Goal: Task Accomplishment & Management: Complete application form

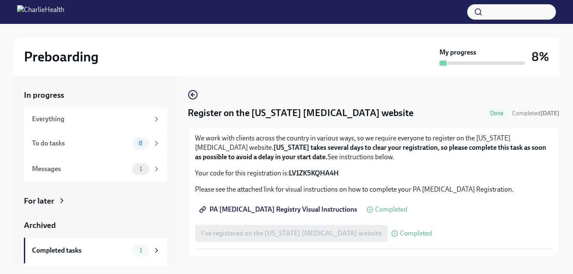
scroll to position [15, 0]
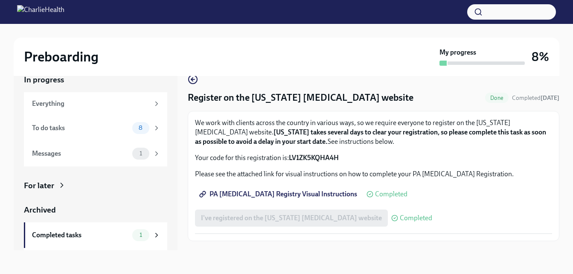
drag, startPoint x: 0, startPoint y: 0, endPoint x: 279, endPoint y: 8, distance: 279.4
click at [279, 8] on div at bounding box center [286, 12] width 573 height 24
click at [142, 123] on div "8" at bounding box center [146, 128] width 28 height 12
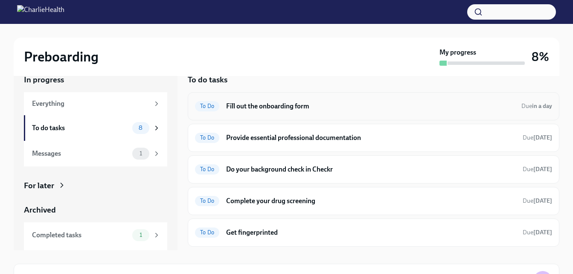
click at [267, 101] on h6 "Fill out the onboarding form" at bounding box center [370, 105] width 288 height 9
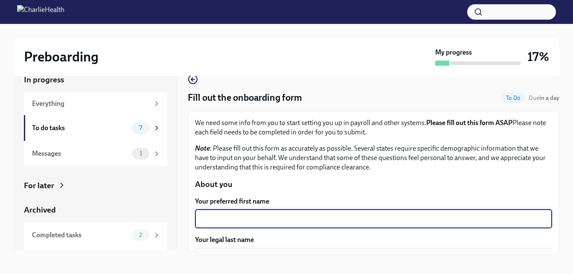
click at [300, 217] on textarea "Your preferred first name" at bounding box center [373, 219] width 347 height 10
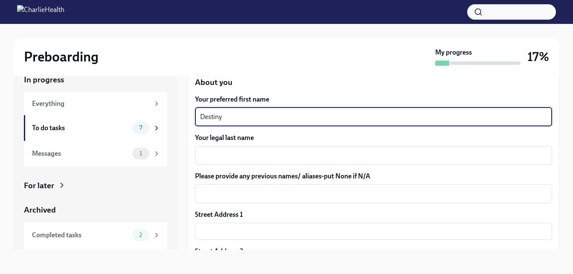
scroll to position [102, 0]
type textarea "Destiny"
click at [298, 146] on div "x ​" at bounding box center [373, 154] width 357 height 19
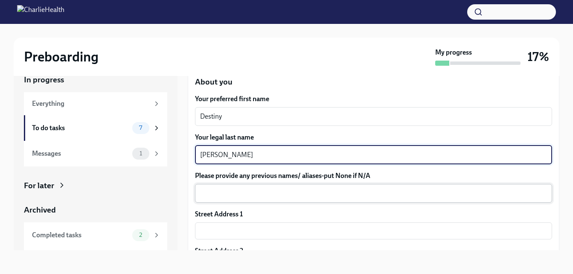
type textarea "[PERSON_NAME]"
click at [269, 194] on textarea "Please provide any previous names/ aliases-put None if N/A" at bounding box center [373, 193] width 347 height 10
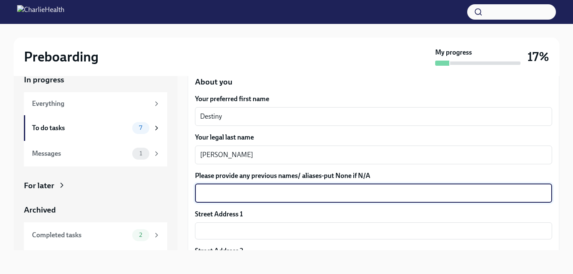
click at [270, 194] on textarea "Please provide any previous names/ aliases-put None if N/A" at bounding box center [373, 193] width 347 height 10
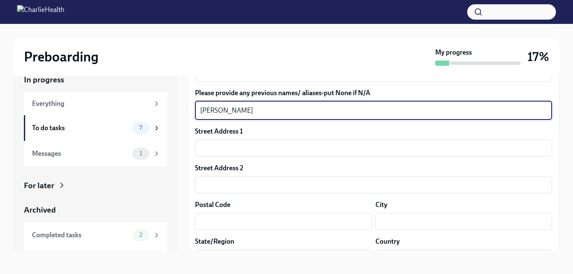
scroll to position [188, 0]
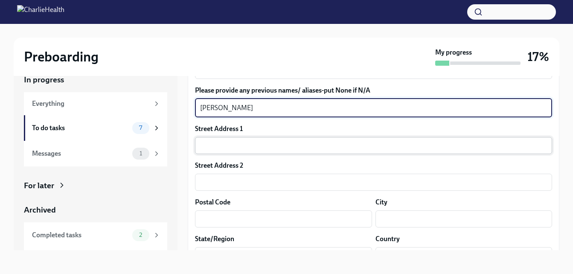
type textarea "[PERSON_NAME]"
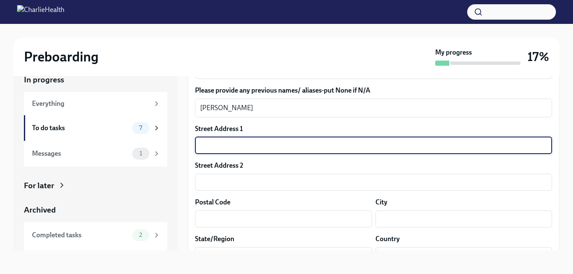
click at [326, 143] on input "text" at bounding box center [373, 145] width 357 height 17
type input "[STREET_ADDRESS]"
click at [227, 219] on input "text" at bounding box center [283, 218] width 177 height 17
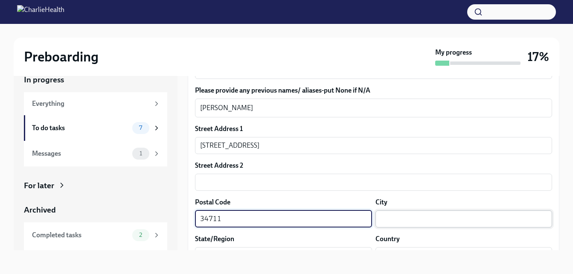
type input "34711"
click at [375, 217] on input "text" at bounding box center [463, 218] width 177 height 17
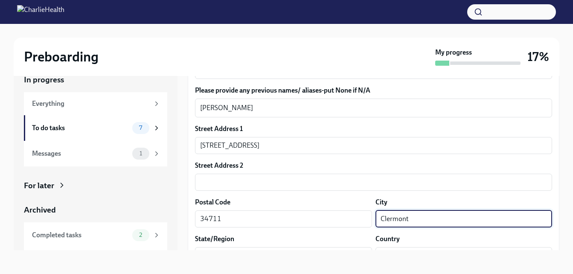
type input "Clermont"
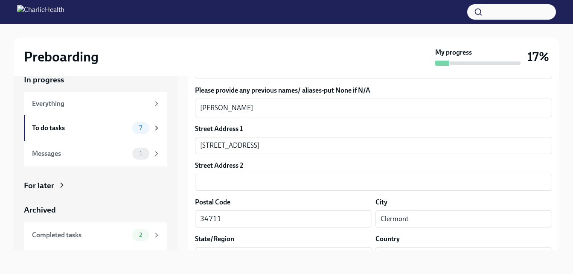
drag, startPoint x: 289, startPoint y: 265, endPoint x: 292, endPoint y: 256, distance: 8.9
click at [292, 256] on div "Preboarding My progress 17% In progress Everything To do tasks 7 Messages 1 For…" at bounding box center [286, 141] width 573 height 265
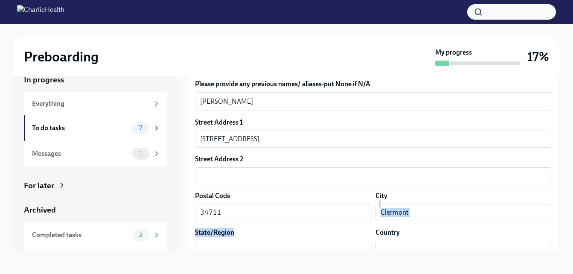
drag, startPoint x: 292, startPoint y: 256, endPoint x: 580, endPoint y: 235, distance: 289.5
click at [572, 235] on html "Preboarding My progress 17% In progress Everything To do tasks 7 Messages 1 For…" at bounding box center [286, 129] width 573 height 289
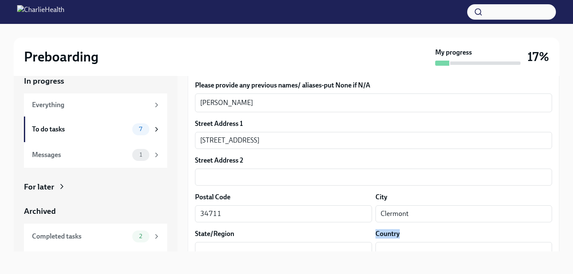
scroll to position [15, 0]
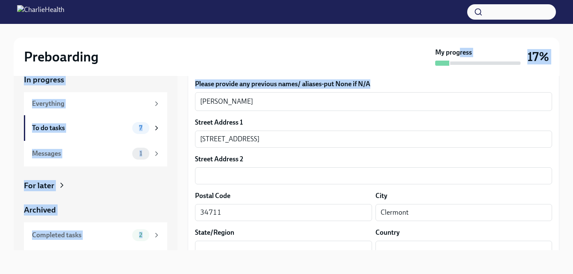
drag, startPoint x: 458, startPoint y: 55, endPoint x: 505, endPoint y: 84, distance: 54.7
click at [505, 84] on div "Preboarding My progress 17% In progress Everything To do tasks 7 Messages 1 For…" at bounding box center [286, 141] width 573 height 265
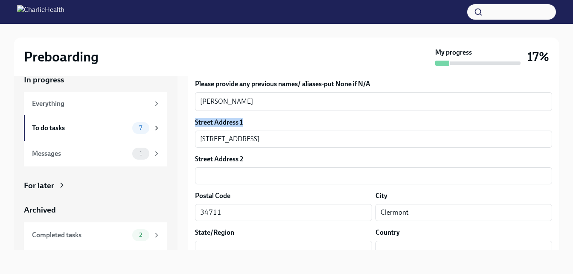
drag, startPoint x: 505, startPoint y: 84, endPoint x: 555, endPoint y: 114, distance: 58.0
click at [555, 114] on div "Fill out the onboarding form To Do Due in a day We need some info from you to s…" at bounding box center [373, 155] width 371 height 189
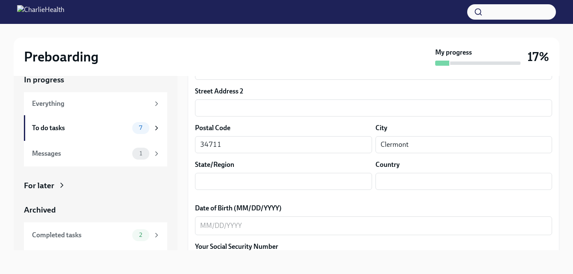
scroll to position [274, 0]
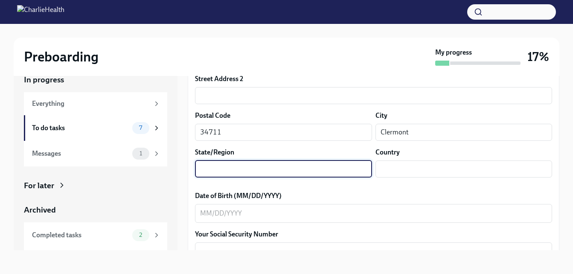
click at [224, 166] on input "text" at bounding box center [283, 168] width 177 height 17
type input "[US_STATE]"
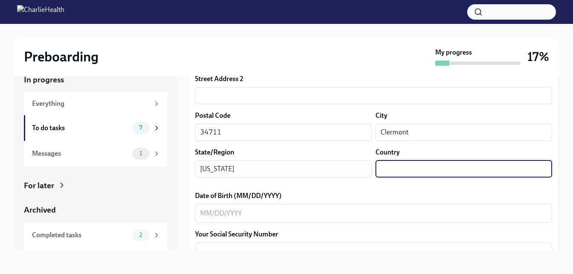
click at [390, 166] on input "text" at bounding box center [463, 168] width 177 height 17
type input "US"
click at [330, 207] on div "x ​" at bounding box center [373, 213] width 357 height 19
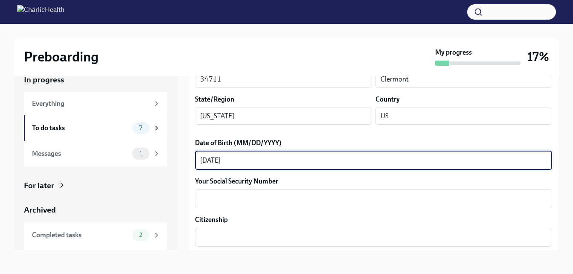
scroll to position [342, 0]
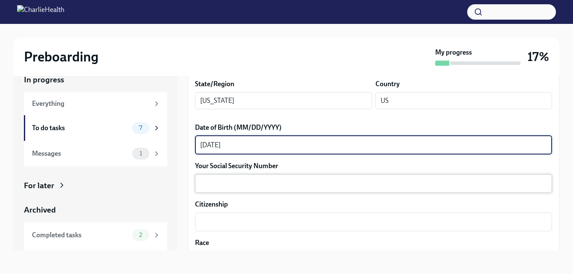
type textarea "[DATE]"
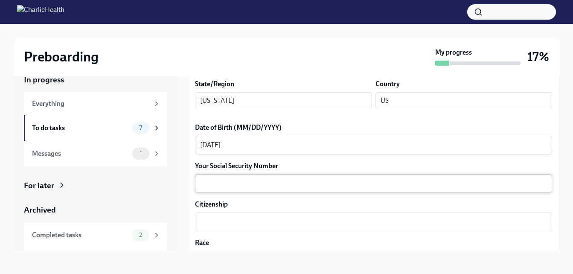
click at [304, 174] on div "x ​" at bounding box center [373, 183] width 357 height 19
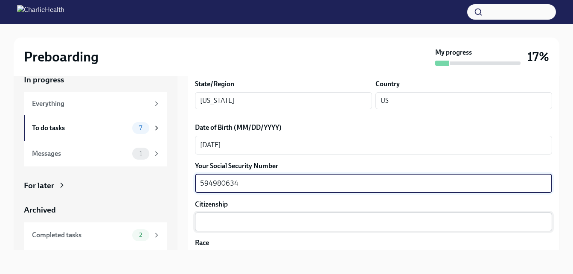
type textarea "594980634"
click at [241, 220] on textarea "Citizenship" at bounding box center [373, 222] width 347 height 10
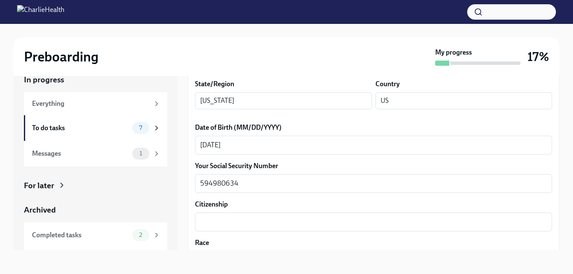
drag, startPoint x: 552, startPoint y: 143, endPoint x: 555, endPoint y: 146, distance: 4.5
click at [555, 146] on div "Fill out the onboarding form To Do Due in a day We need some info from you to s…" at bounding box center [373, 155] width 371 height 189
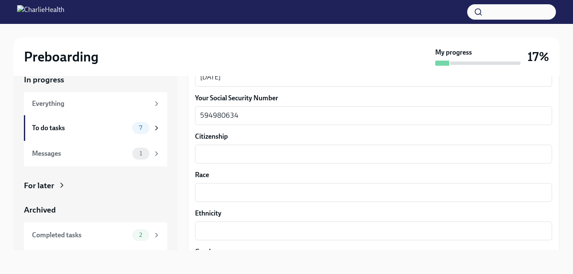
scroll to position [408, 0]
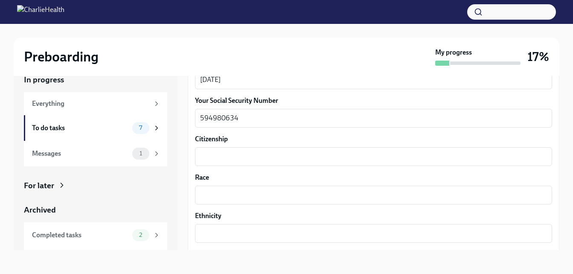
click at [333, 145] on div "Citizenship x ​" at bounding box center [373, 150] width 357 height 32
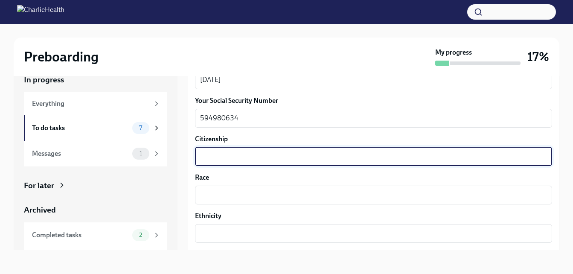
click at [334, 155] on textarea "Citizenship" at bounding box center [373, 156] width 347 height 10
type textarea "United State of America"
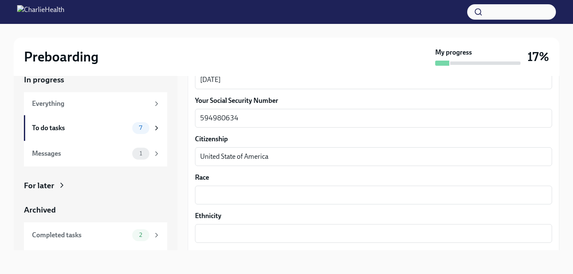
click at [287, 185] on div "Race x ​" at bounding box center [373, 189] width 357 height 32
click at [287, 190] on textarea "Race" at bounding box center [373, 195] width 347 height 10
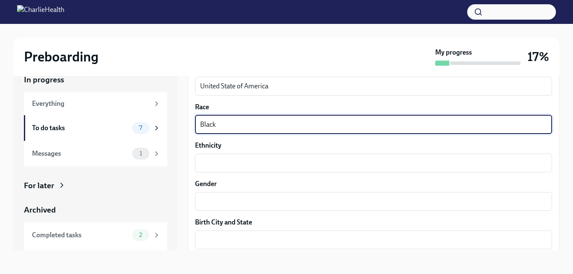
scroll to position [491, 0]
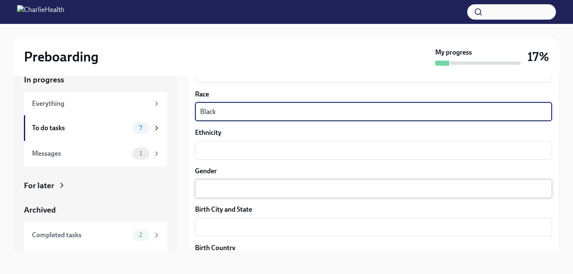
type textarea "Black"
click at [272, 185] on textarea "Gender" at bounding box center [373, 188] width 347 height 10
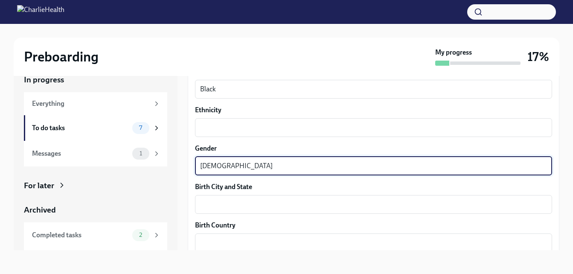
scroll to position [518, 0]
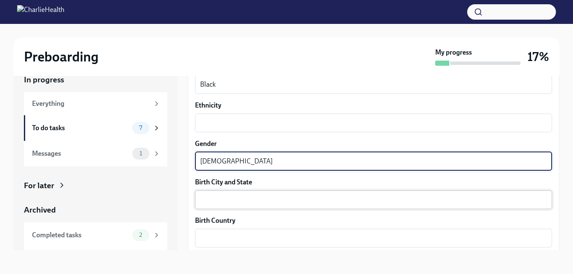
type textarea "[DEMOGRAPHIC_DATA]"
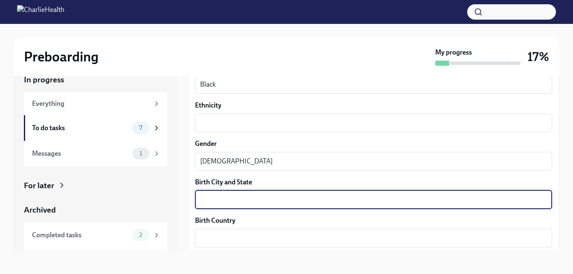
click at [331, 199] on textarea "Birth City and State" at bounding box center [373, 199] width 347 height 10
type textarea "Orlando. [US_STATE]"
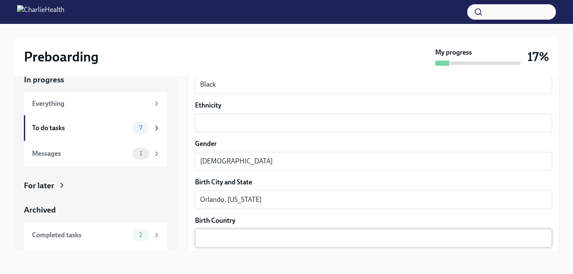
click at [269, 231] on div "x ​" at bounding box center [373, 238] width 357 height 19
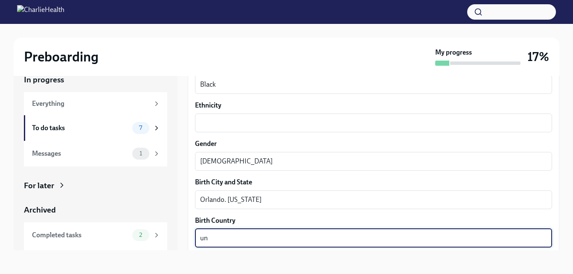
type textarea "u"
type textarea "[GEOGRAPHIC_DATA]"
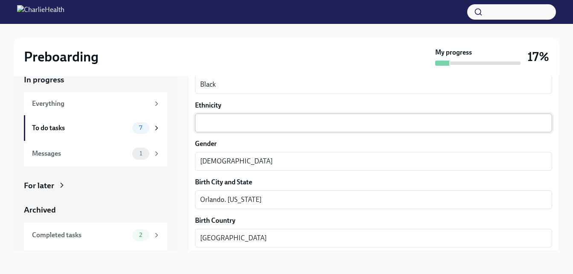
click at [458, 128] on div "x ​" at bounding box center [373, 122] width 357 height 19
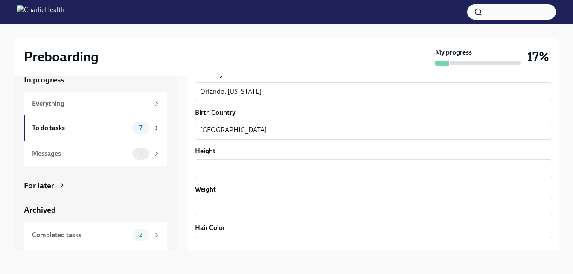
scroll to position [629, 0]
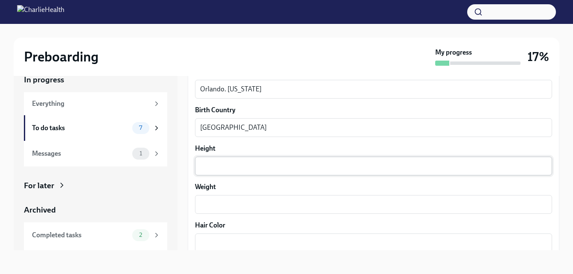
type textarea "[DEMOGRAPHIC_DATA]"
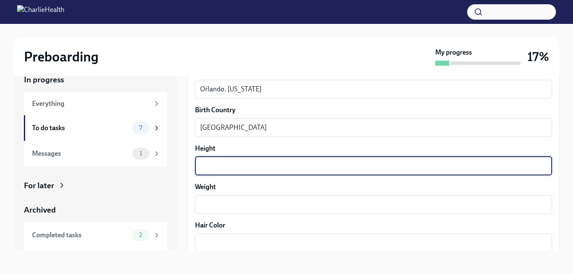
click at [390, 162] on textarea "Height" at bounding box center [373, 166] width 347 height 10
type textarea "5'8"
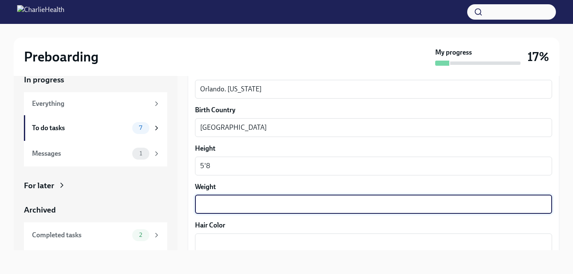
click at [325, 206] on textarea "Weight" at bounding box center [373, 204] width 347 height 10
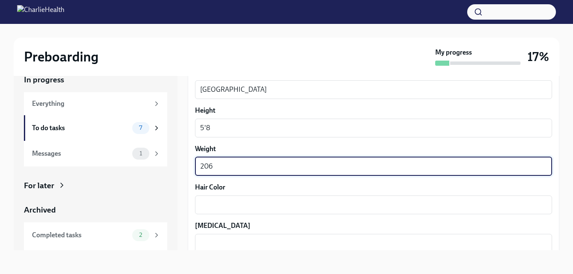
scroll to position [689, 0]
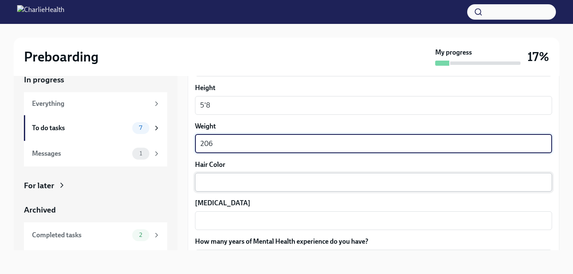
type textarea "206"
click at [458, 183] on textarea "Hair Color" at bounding box center [373, 182] width 347 height 10
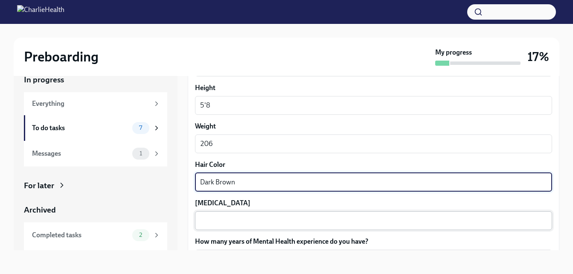
type textarea "Dark Brown"
click at [355, 221] on textarea "[MEDICAL_DATA]" at bounding box center [373, 220] width 347 height 10
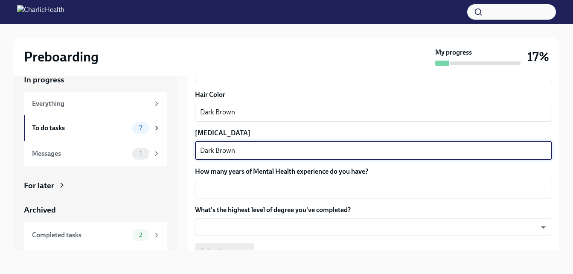
scroll to position [762, 0]
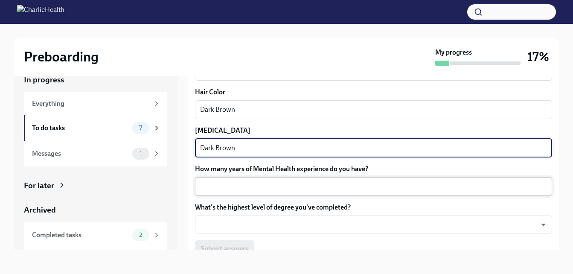
type textarea "Dark Brown"
click at [335, 191] on textarea "How many years of Mental Health experience do you have?" at bounding box center [373, 186] width 347 height 10
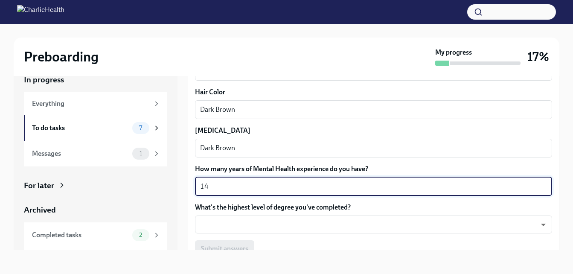
type textarea "1"
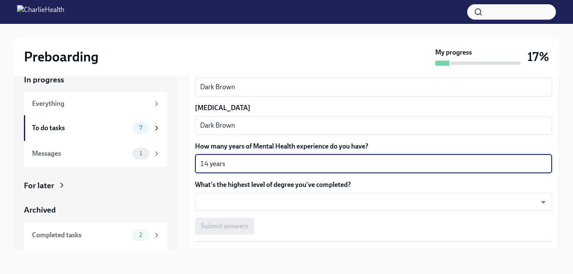
scroll to position [811, 0]
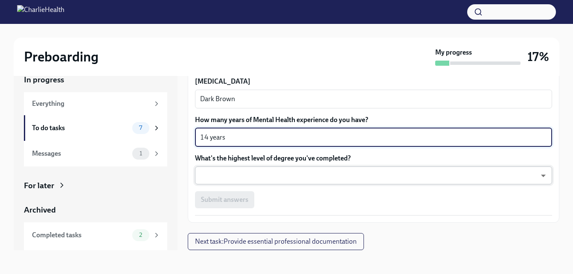
type textarea "14 years"
click at [343, 179] on body "Preboarding My progress 17% In progress Everything To do tasks 7 Messages 1 For…" at bounding box center [286, 129] width 573 height 289
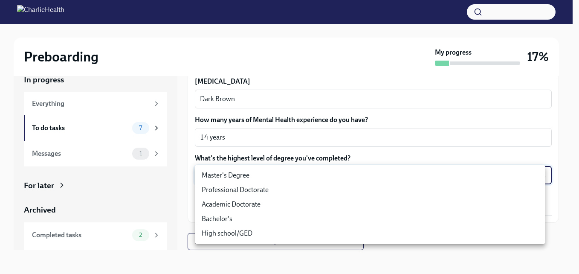
click at [300, 171] on li "Master's Degree" at bounding box center [370, 175] width 351 height 14
type input "2vBr-ghkD"
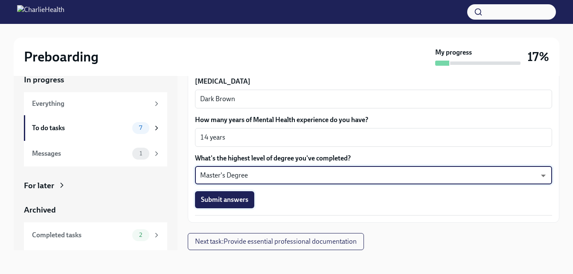
click at [215, 198] on span "Submit answers" at bounding box center [224, 199] width 47 height 9
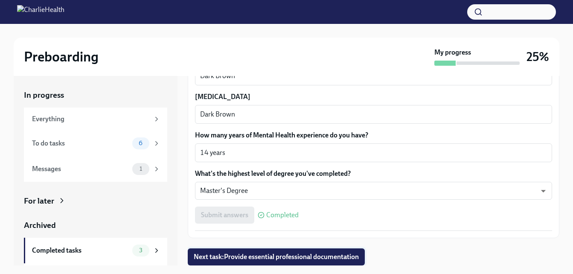
click at [273, 261] on span "Next task : Provide essential professional documentation" at bounding box center [276, 256] width 165 height 9
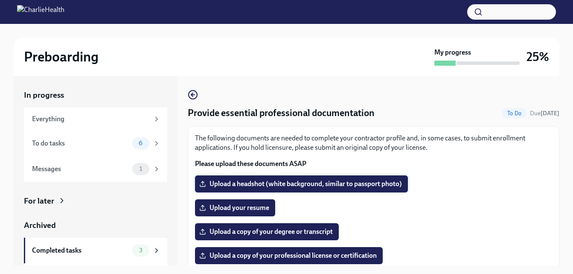
click at [202, 180] on span "Upload a headshot (white background, similar to passport photo)" at bounding box center [301, 184] width 201 height 9
click at [0, 0] on input "Upload a headshot (white background, similar to passport photo)" at bounding box center [0, 0] width 0 height 0
click at [238, 179] on label "Upload a headshot (white background, similar to passport photo)" at bounding box center [301, 183] width 213 height 17
click at [0, 0] on input "Upload a headshot (white background, similar to passport photo)" at bounding box center [0, 0] width 0 height 0
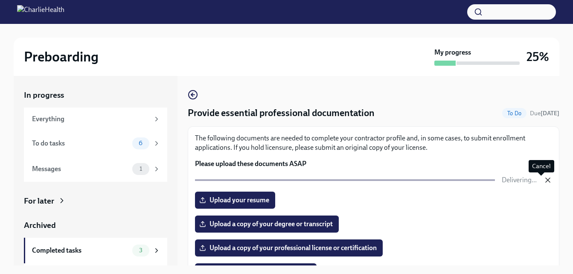
click at [543, 178] on icon "button" at bounding box center [547, 180] width 9 height 9
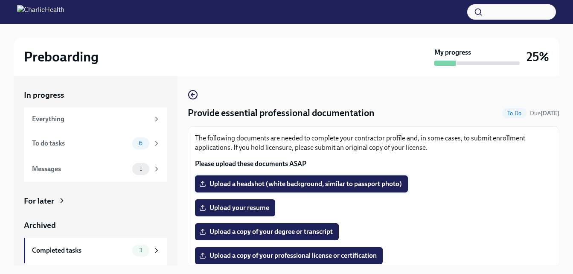
click at [241, 185] on span "Upload a headshot (white background, similar to passport photo)" at bounding box center [301, 184] width 201 height 9
click at [0, 0] on input "Upload a headshot (white background, similar to passport photo)" at bounding box center [0, 0] width 0 height 0
click at [245, 184] on span "Upload a headshot (white background, similar to passport photo)" at bounding box center [301, 184] width 201 height 9
click at [0, 0] on input "Upload a headshot (white background, similar to passport photo)" at bounding box center [0, 0] width 0 height 0
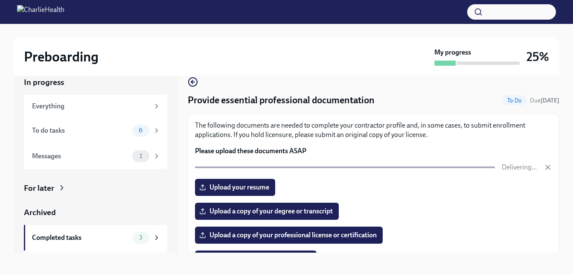
scroll to position [15, 0]
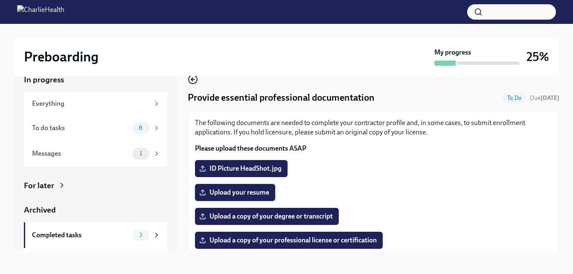
click at [254, 191] on span "Upload your resume" at bounding box center [235, 192] width 68 height 9
click at [0, 0] on input "Upload your resume" at bounding box center [0, 0] width 0 height 0
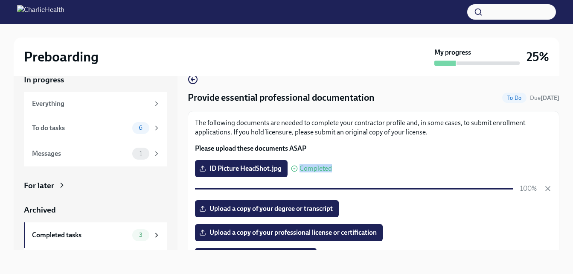
drag, startPoint x: 571, startPoint y: 163, endPoint x: 556, endPoint y: 144, distance: 24.6
click at [556, 144] on div "Preboarding My progress 25% In progress Everything To do tasks 6 Messages 1 For…" at bounding box center [286, 141] width 573 height 265
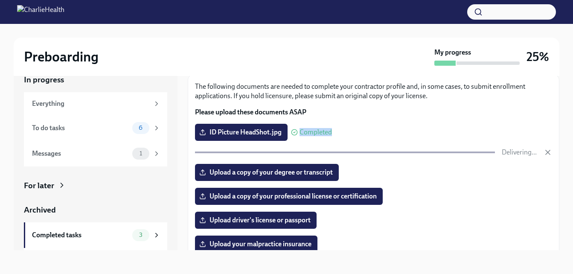
scroll to position [37, 0]
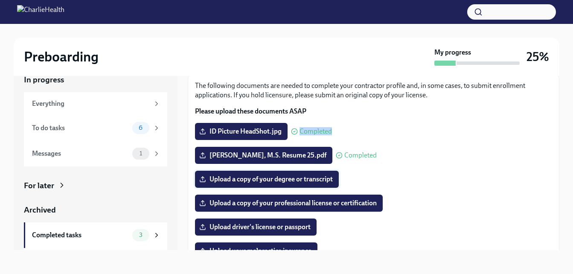
click at [293, 179] on span "Upload a copy of your degree or transcript" at bounding box center [267, 179] width 132 height 9
click at [0, 0] on input "Upload a copy of your degree or transcript" at bounding box center [0, 0] width 0 height 0
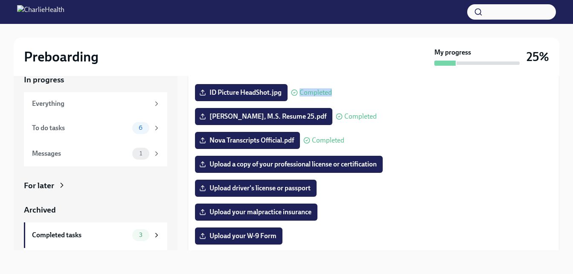
scroll to position [75, 0]
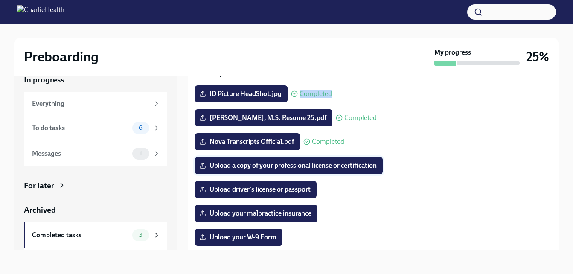
click at [276, 168] on span "Upload a copy of your professional license or certification" at bounding box center [289, 165] width 176 height 9
click at [0, 0] on input "Upload a copy of your professional license or certification" at bounding box center [0, 0] width 0 height 0
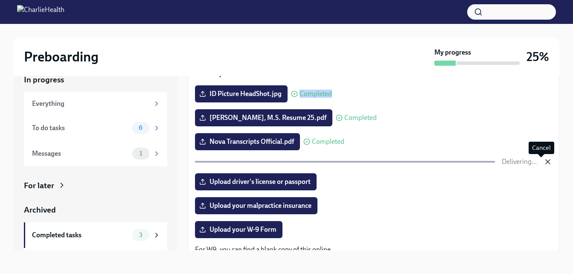
click at [543, 161] on icon "button" at bounding box center [547, 161] width 9 height 9
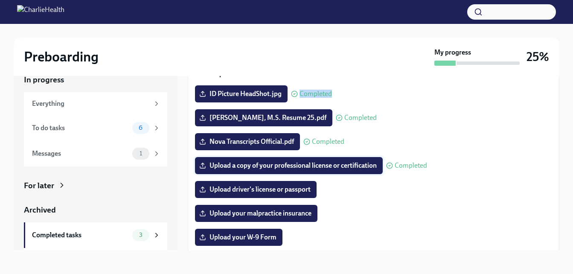
click at [275, 164] on span "Upload a copy of your professional license or certification" at bounding box center [289, 165] width 176 height 9
click at [0, 0] on input "Upload a copy of your professional license or certification" at bounding box center [0, 0] width 0 height 0
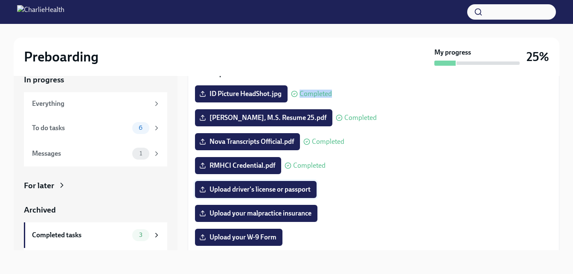
click at [270, 188] on span "Upload driver's license or passport" at bounding box center [256, 189] width 110 height 9
click at [0, 0] on input "Upload driver's license or passport" at bounding box center [0, 0] width 0 height 0
click at [267, 212] on span "Upload your malpractice insurance" at bounding box center [256, 213] width 110 height 9
click at [0, 0] on input "Upload your malpractice insurance" at bounding box center [0, 0] width 0 height 0
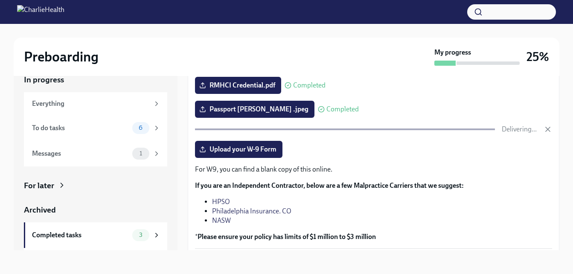
scroll to position [156, 0]
